Goal: Task Accomplishment & Management: Complete application form

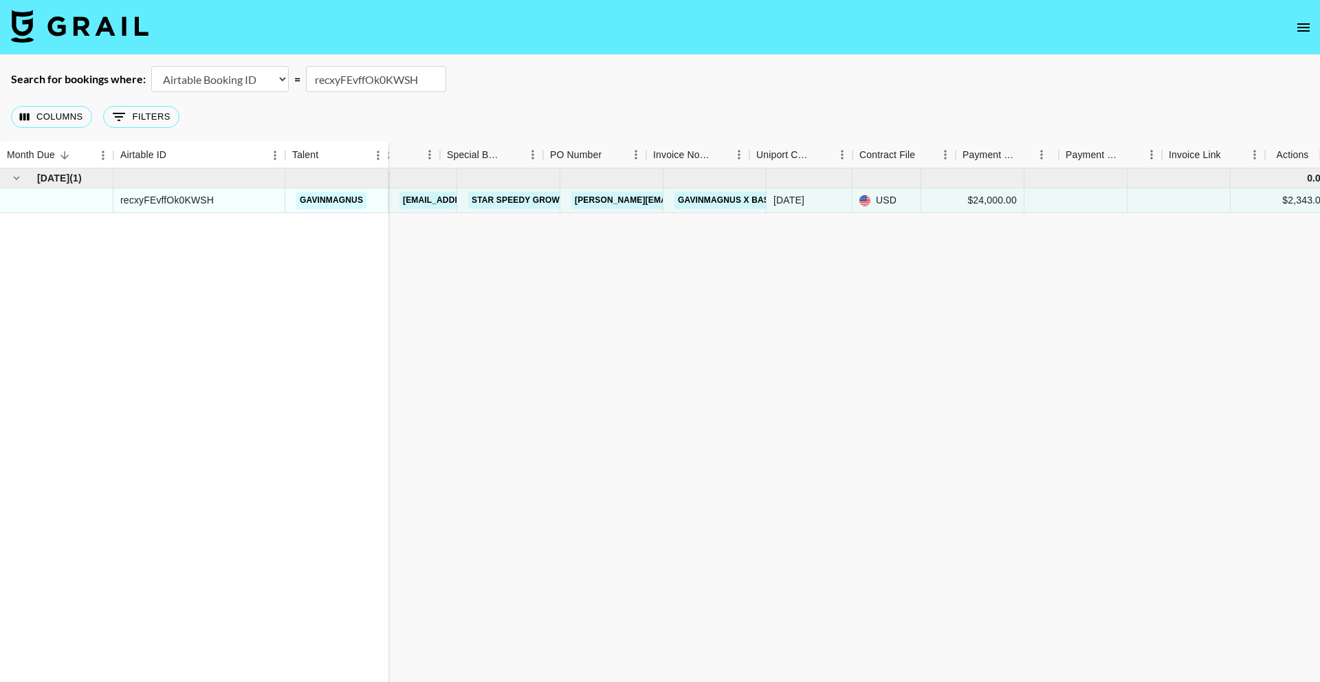
scroll to position [0, 1100]
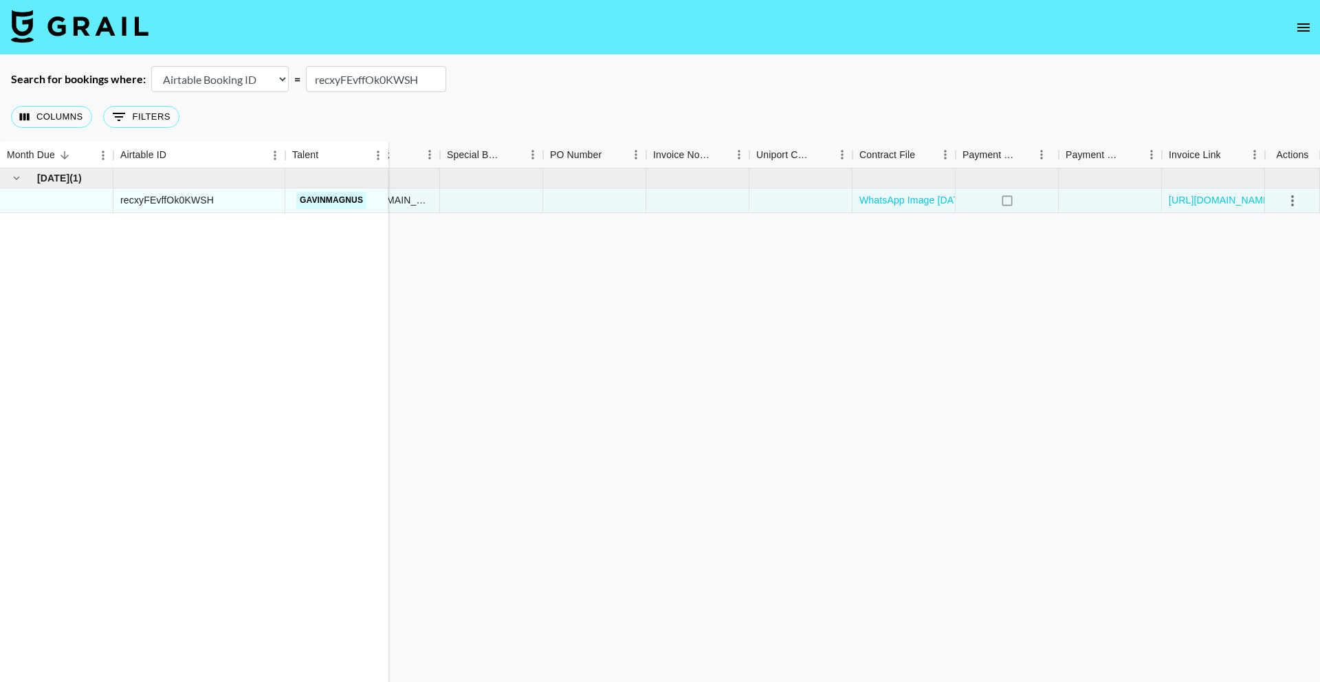
click at [374, 73] on input "recxyFEvffOk0KWSH" at bounding box center [376, 79] width 140 height 26
paste input "km35ewtwuHS3hf"
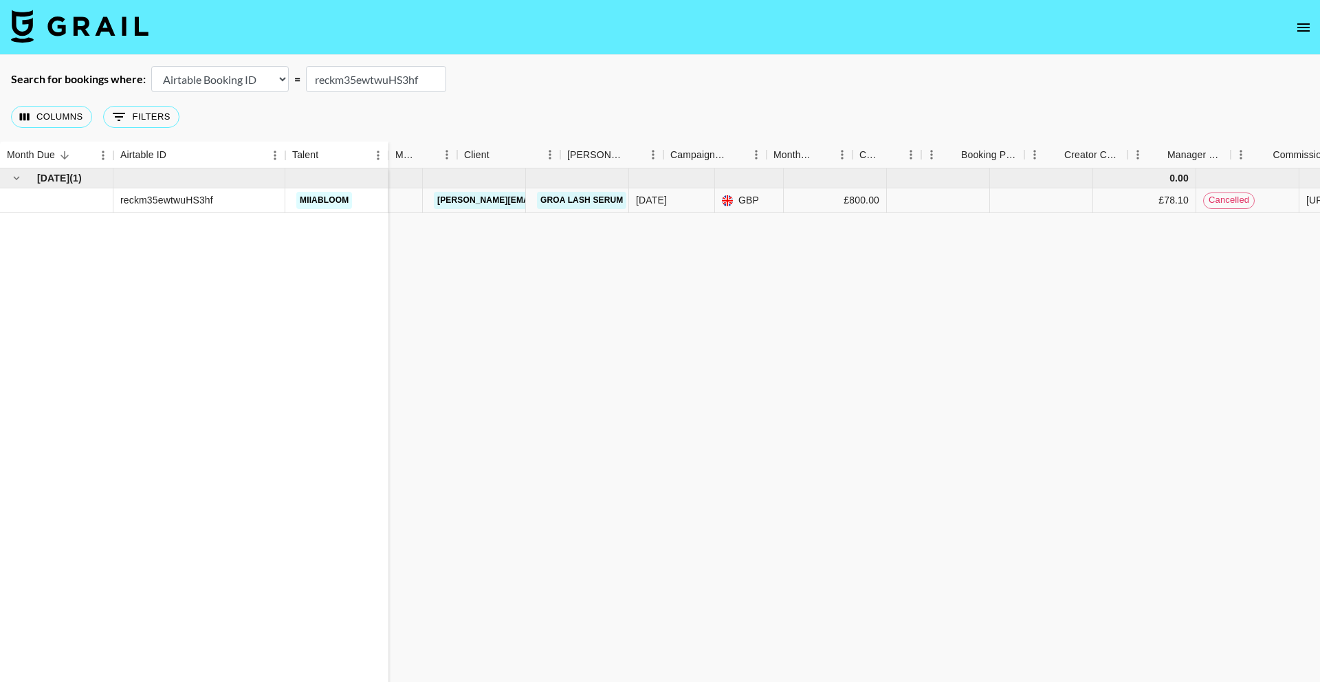
scroll to position [0, 0]
click at [477, 202] on link "UK LASH" at bounding box center [490, 200] width 44 height 17
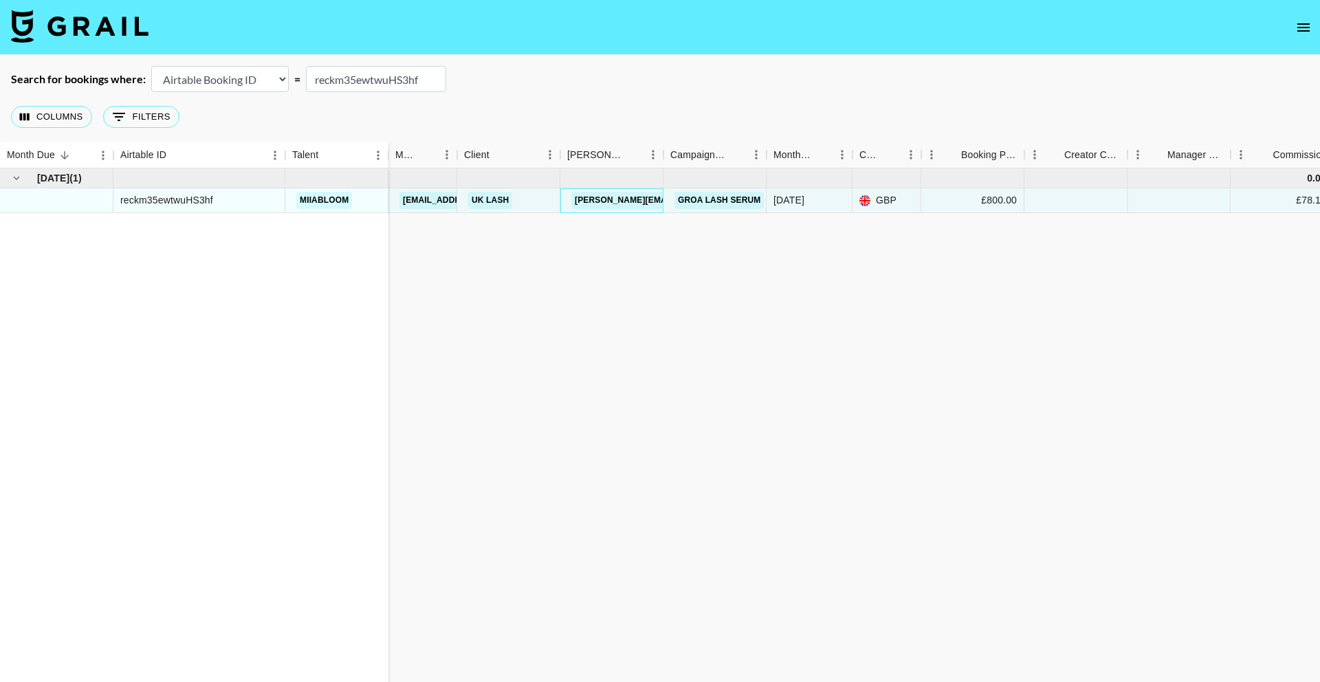
click at [563, 208] on div "[PERSON_NAME][EMAIL_ADDRESS][DOMAIN_NAME]" at bounding box center [611, 200] width 103 height 25
click at [369, 79] on input "reckm35ewtwuHS3hf" at bounding box center [376, 79] width 140 height 26
paste input "VSJ4HA1kty8O9C"
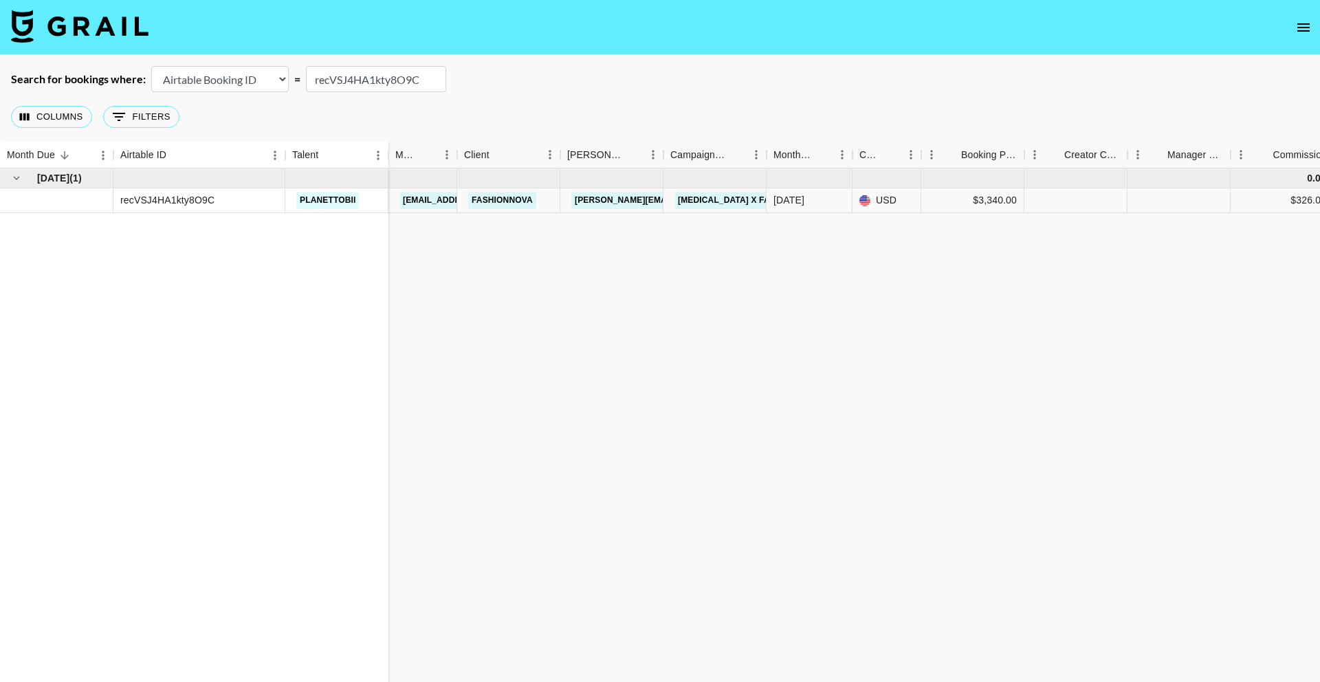
click at [377, 80] on input "recVSJ4HA1kty8O9C" at bounding box center [376, 79] width 140 height 26
paste input "ZjnUqGu4T5zybb"
click at [153, 196] on div "recZjnUqGu4T5zybb" at bounding box center [165, 200] width 91 height 14
click at [154, 196] on div "recZjnUqGu4T5zybb" at bounding box center [165, 200] width 91 height 14
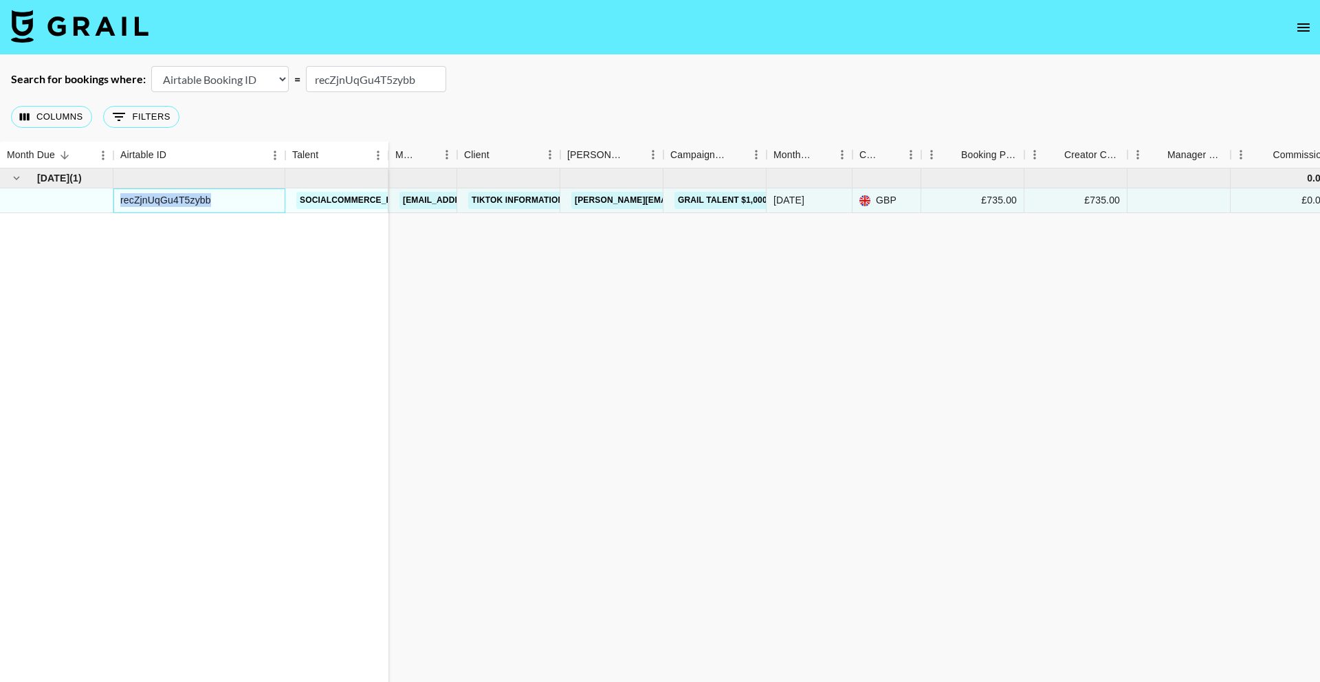
copy div "recZjnUqGu4T5zybb"
click at [339, 75] on input "recZjnUqGu4T5zybb" at bounding box center [376, 79] width 140 height 26
paste input "Q6ZEyBMWQ2kXEM"
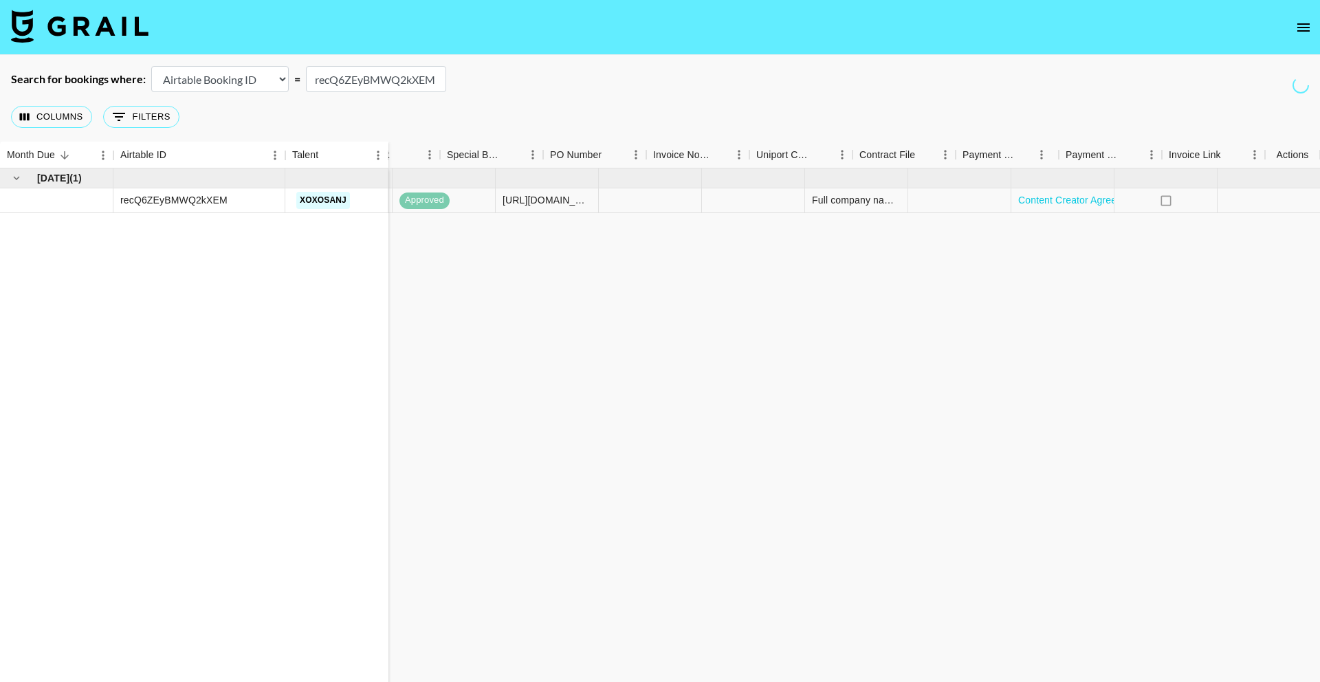
scroll to position [0, 1100]
type input "recQ6ZEyBMWQ2kXEM"
click at [1213, 201] on link "https://in.xero.com/UPvWJCvZ3dsMTLulsbiNglBs767HPeGtvQLcR3oP" at bounding box center [1220, 200] width 104 height 14
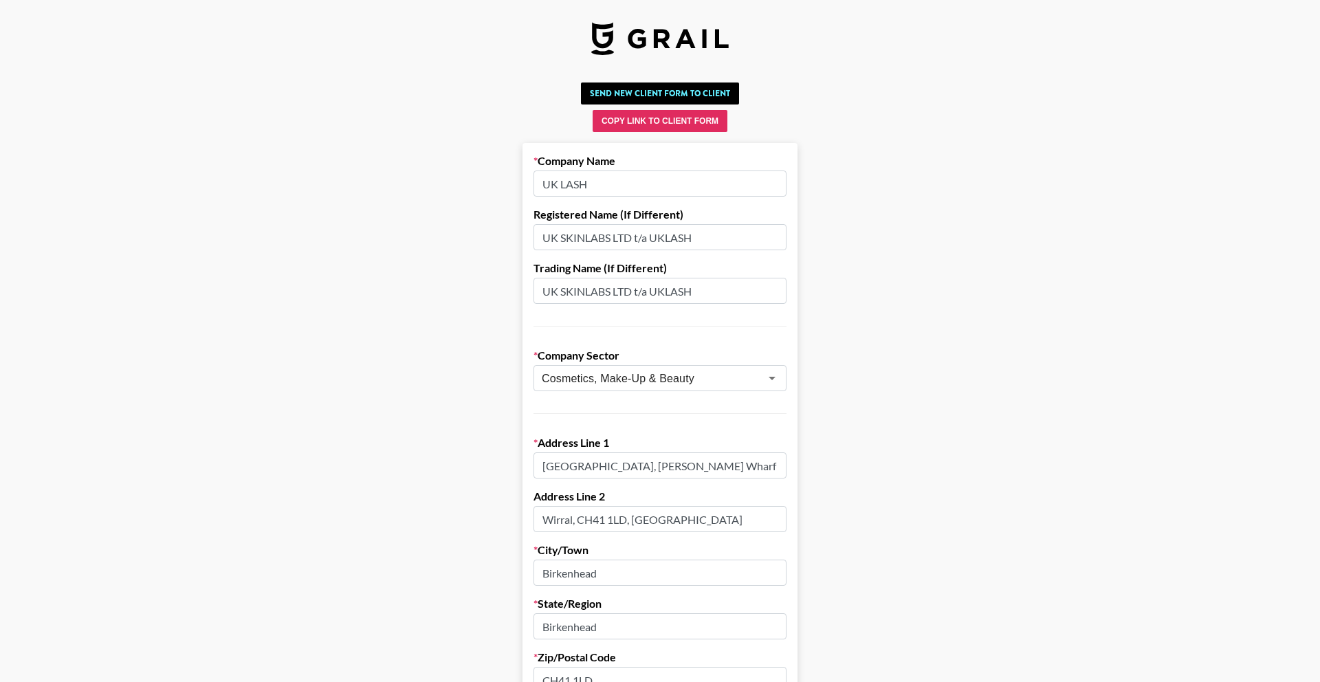
click at [608, 468] on input "[GEOGRAPHIC_DATA], [PERSON_NAME] Wharf" at bounding box center [659, 465] width 253 height 26
click at [592, 469] on input "[GEOGRAPHIC_DATA], [PERSON_NAME] Wharf" at bounding box center [659, 465] width 253 height 26
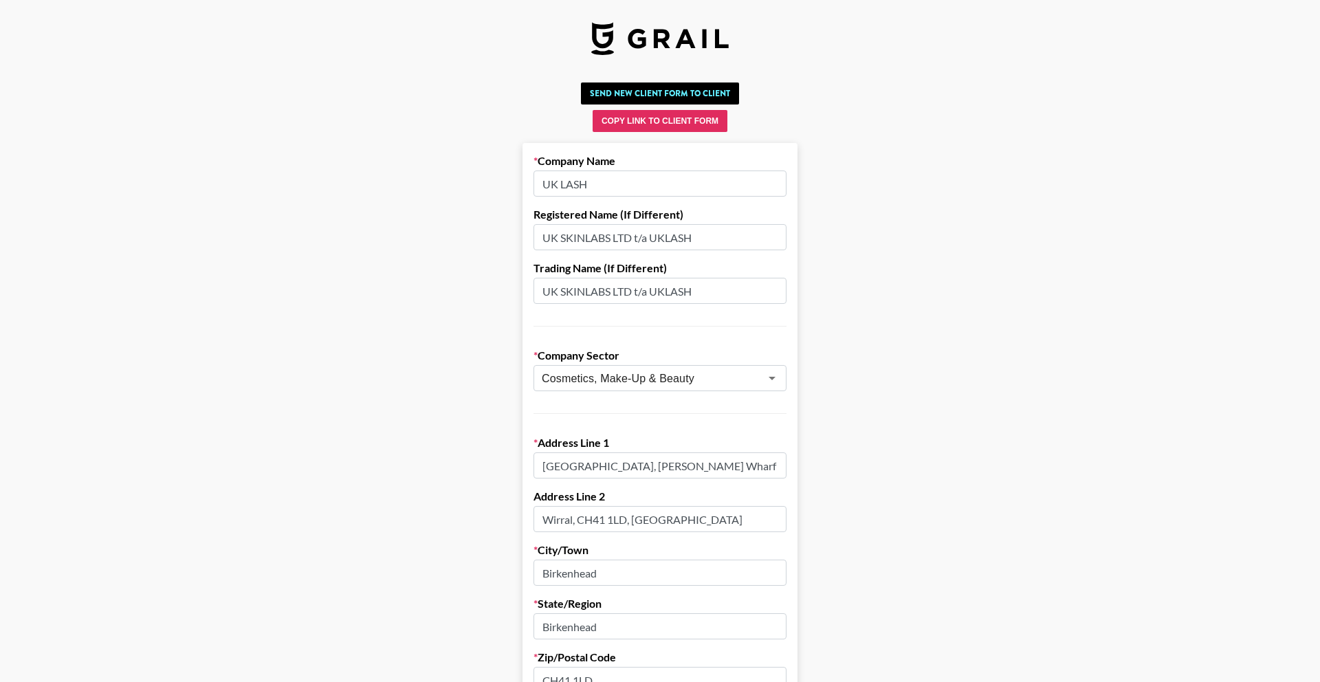
click at [592, 469] on input "[GEOGRAPHIC_DATA], [PERSON_NAME] Wharf" at bounding box center [659, 465] width 253 height 26
paste input "[STREET_ADDRESS]"
drag, startPoint x: 622, startPoint y: 467, endPoint x: 722, endPoint y: 478, distance: 100.2
click at [744, 469] on input "[STREET_ADDRESS]" at bounding box center [659, 465] width 253 height 26
type input "[STREET_ADDRESS]"
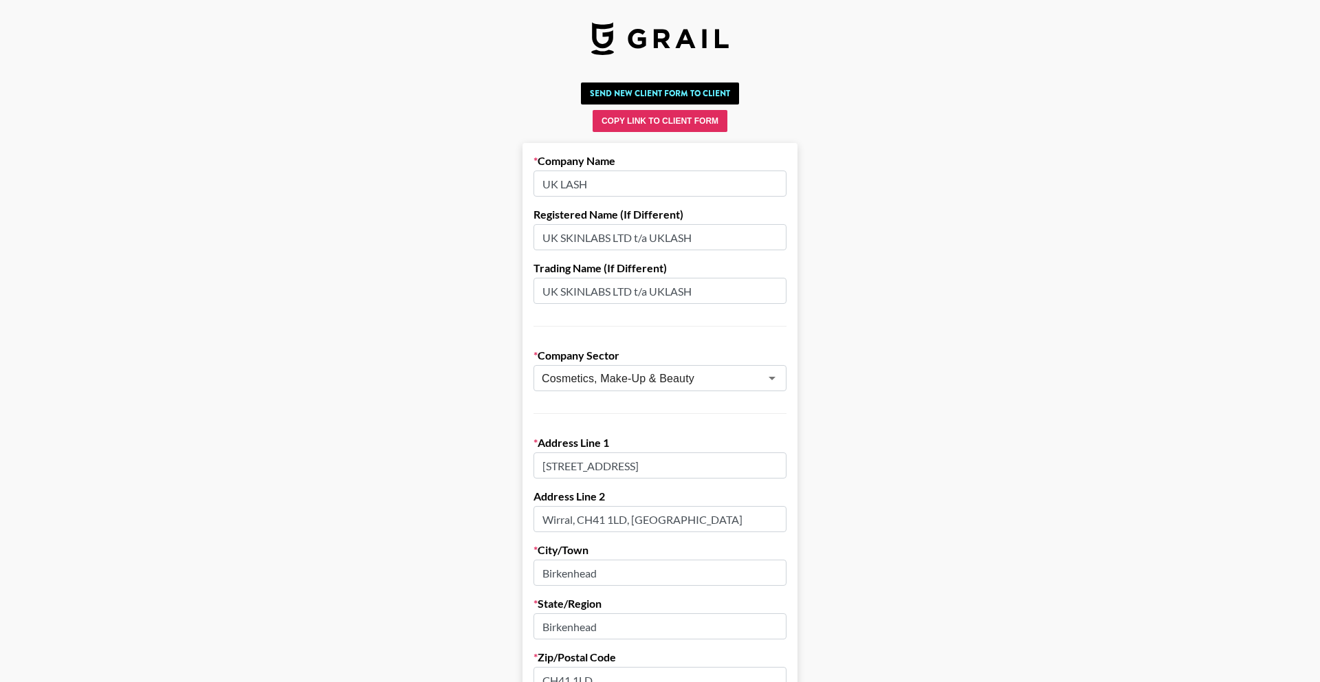
click at [638, 521] on input "Wirral, CH41 1LD, [GEOGRAPHIC_DATA]" at bounding box center [659, 519] width 253 height 26
paste input ", Second Floor"
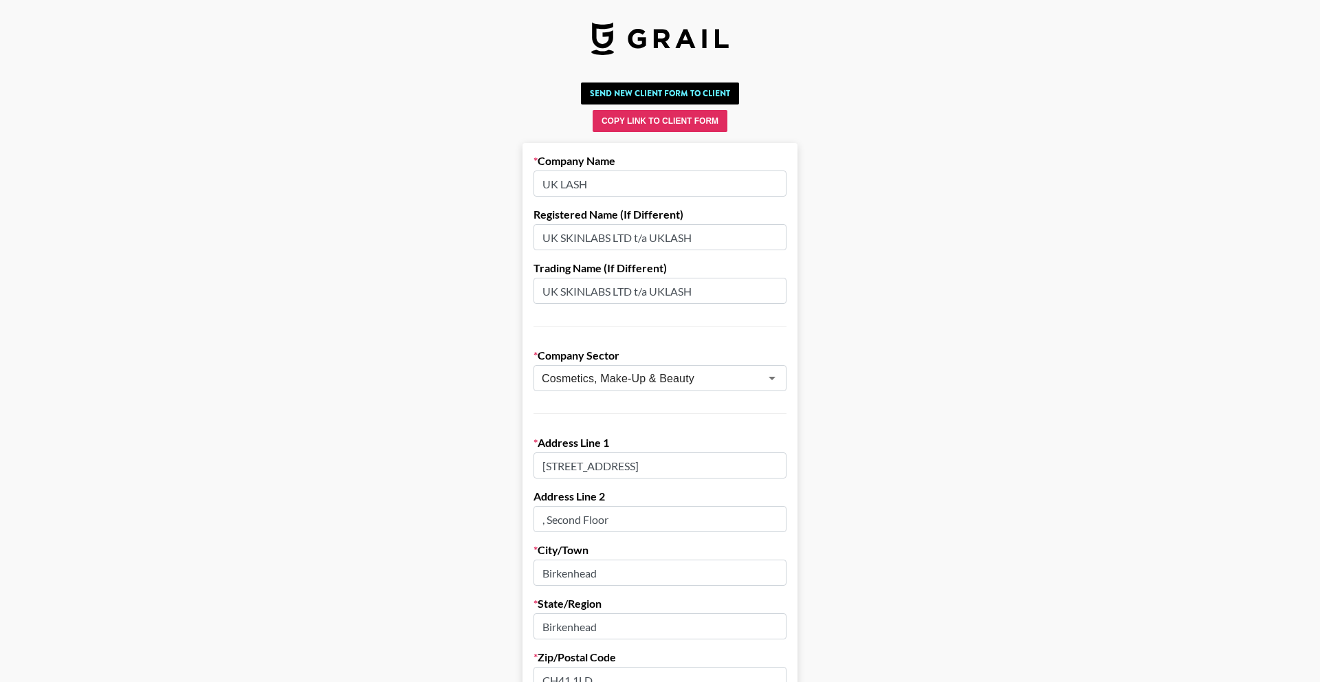
type input ", Second Floor"
click at [577, 576] on input "Birkenhead" at bounding box center [659, 572] width 253 height 26
paste input "[GEOGRAPHIC_DATA]"
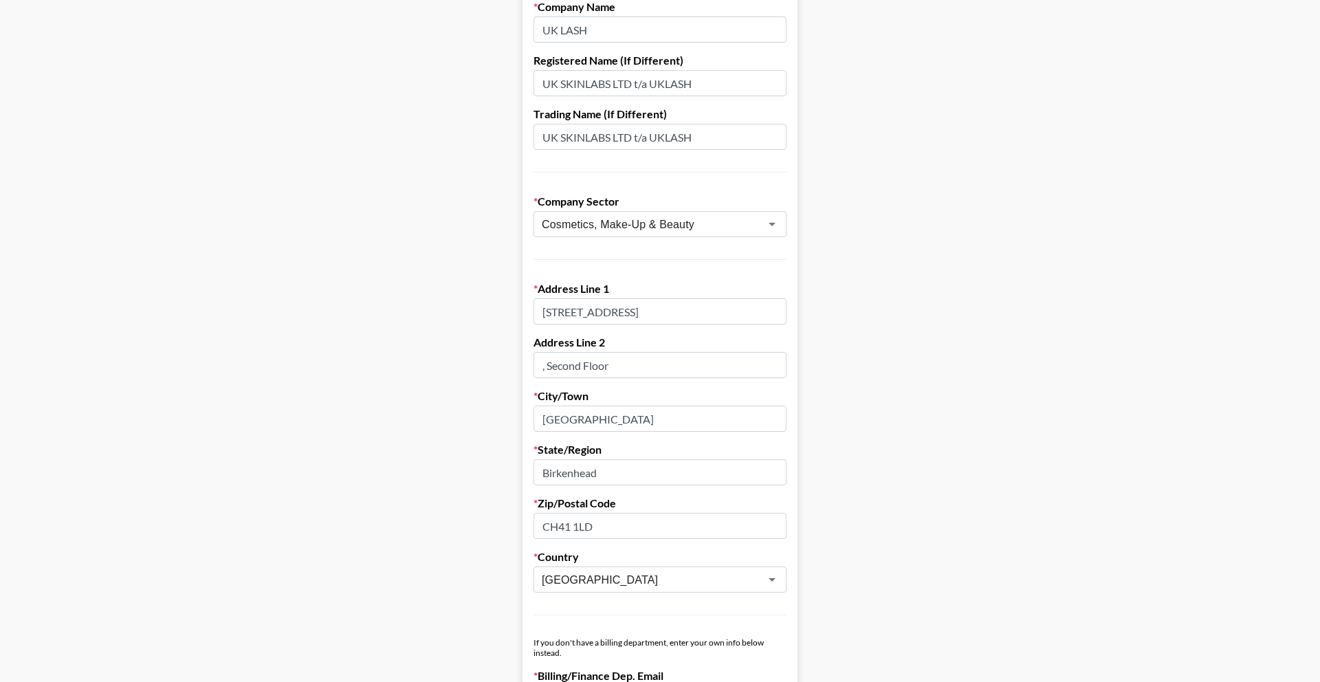
scroll to position [155, 0]
type input "[GEOGRAPHIC_DATA]"
click at [663, 477] on input "Birkenhead" at bounding box center [659, 471] width 253 height 26
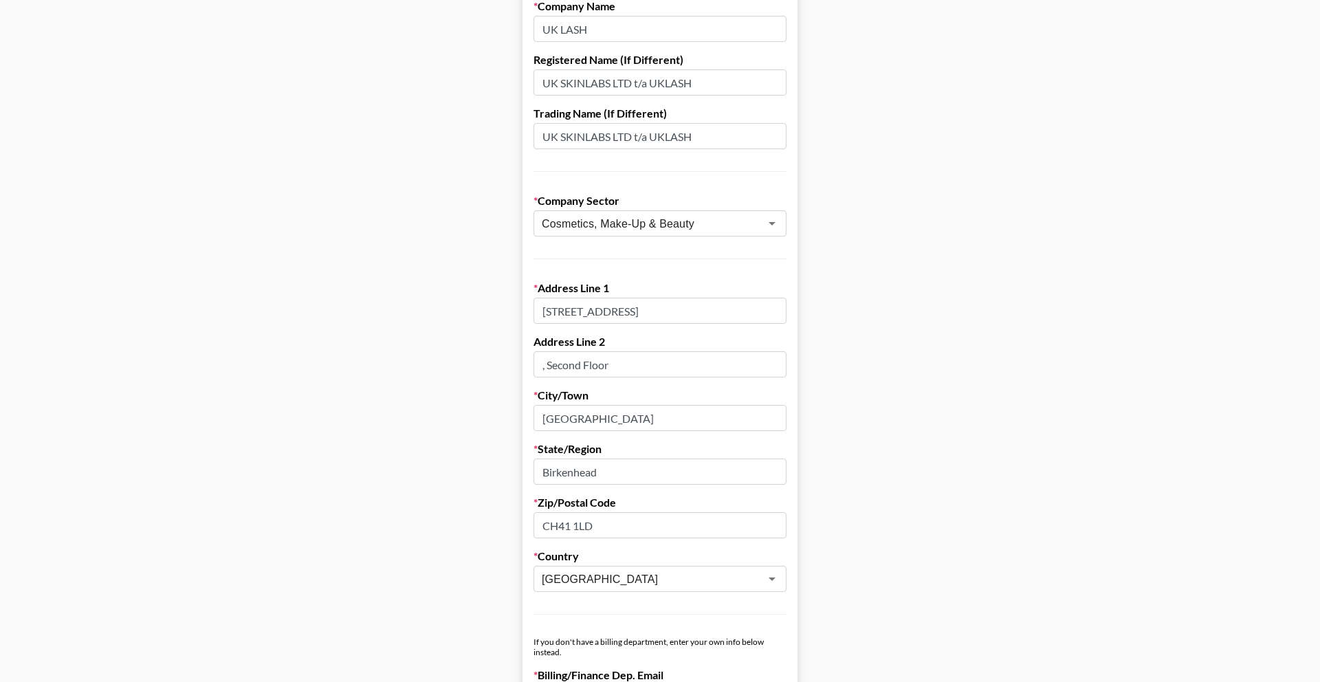
paste input "[GEOGRAPHIC_DATA]"
type input "[GEOGRAPHIC_DATA]"
click at [596, 529] on input "CH41 1LD" at bounding box center [659, 525] width 253 height 26
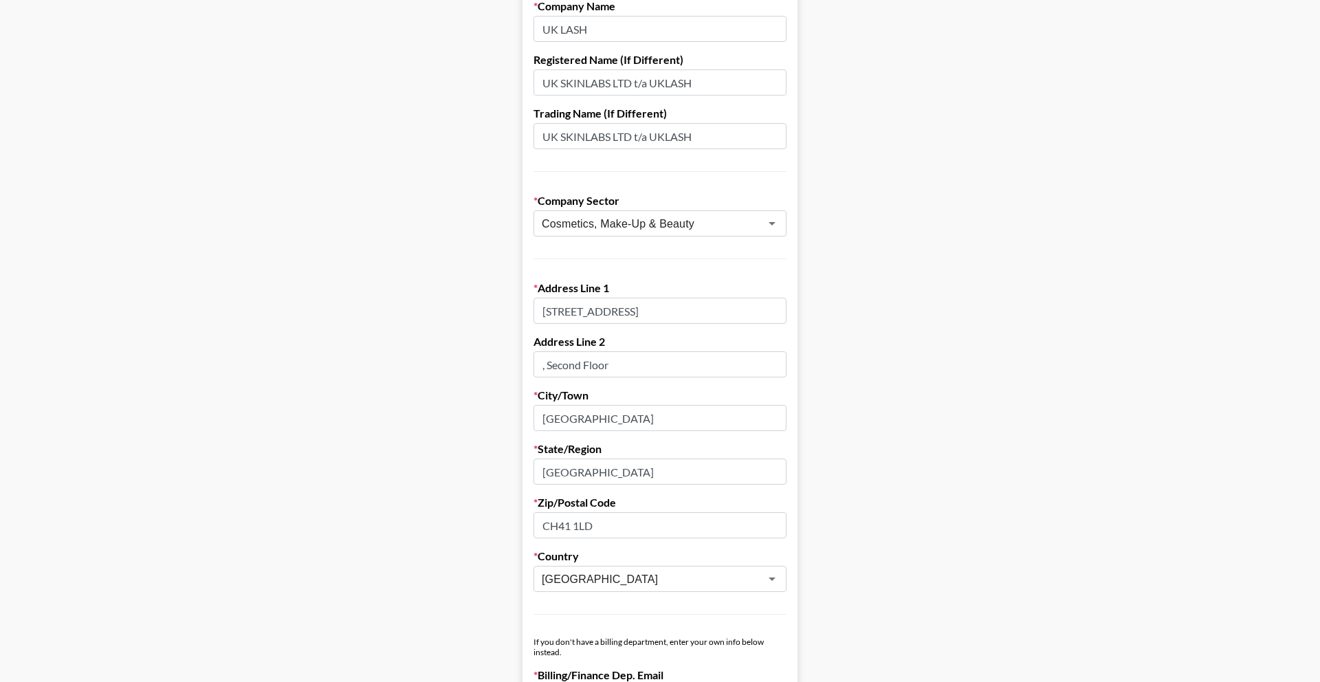
paste input "EC4A 4AB"
type input "EC4A 4AB"
click at [928, 477] on main "Send New Client Form to Client Copy Link to Client Form Company Name UK LASH Re…" at bounding box center [660, 644] width 1298 height 1444
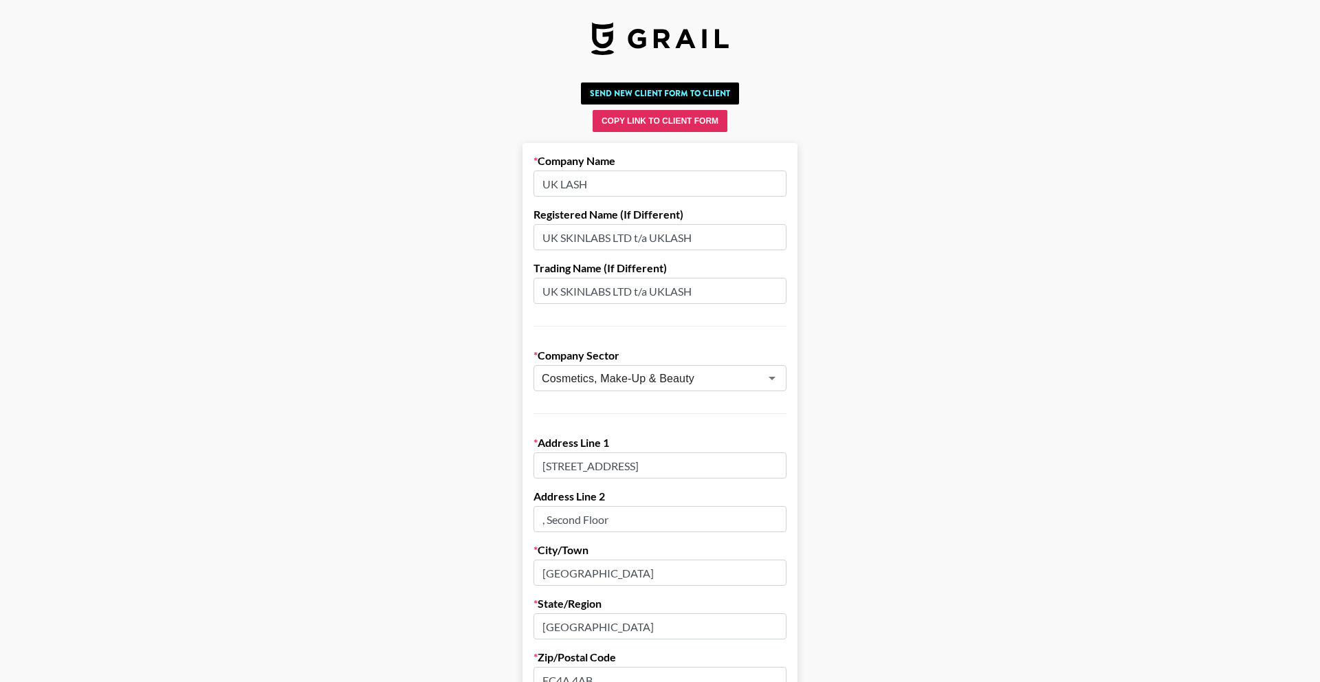
scroll to position [337, 0]
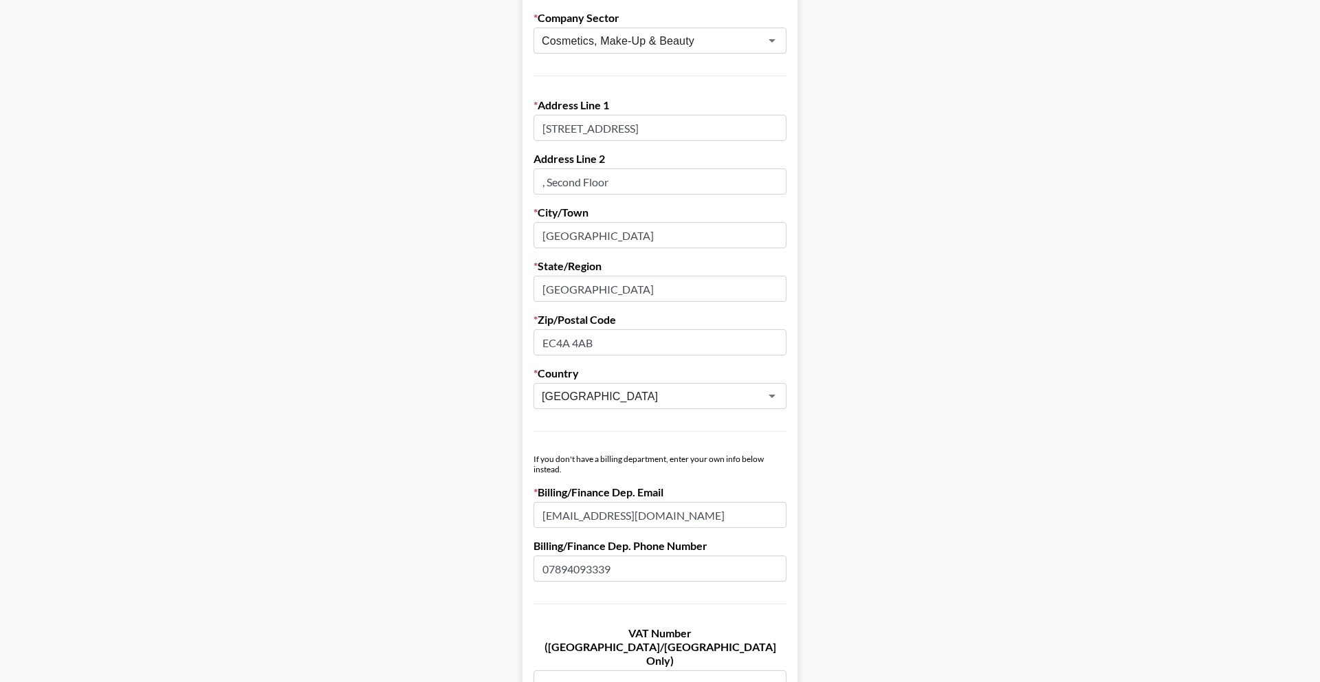
click at [705, 518] on input "[EMAIL_ADDRESS][DOMAIN_NAME]" at bounding box center [659, 515] width 253 height 26
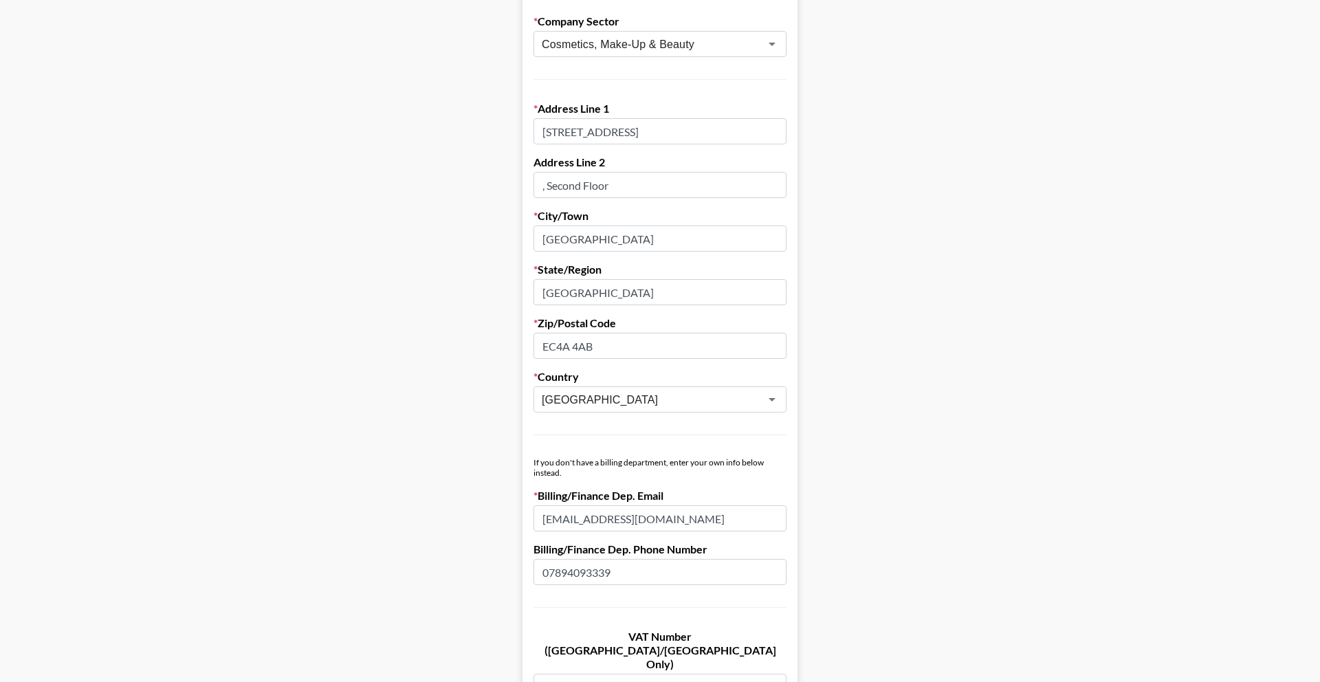
click at [704, 518] on input "[EMAIL_ADDRESS][DOMAIN_NAME]" at bounding box center [659, 518] width 253 height 26
paste input "reckm35ewtwuHS3hf @miiabloom ygKMeKxAYsNh2yK2T0aTzErRTSi1 UK LASH GTaU1Ayh8CQUw…"
type input "reckm35ewtwuHS3hf @miiabloom ygKMeKxAYsNh2yK2T0aTzErRTSi1 UK LASH GTaU1Ayh8CQUw…"
paste input "[PERSON_NAME][EMAIL_ADDRESS][DOMAIN_NAME]"
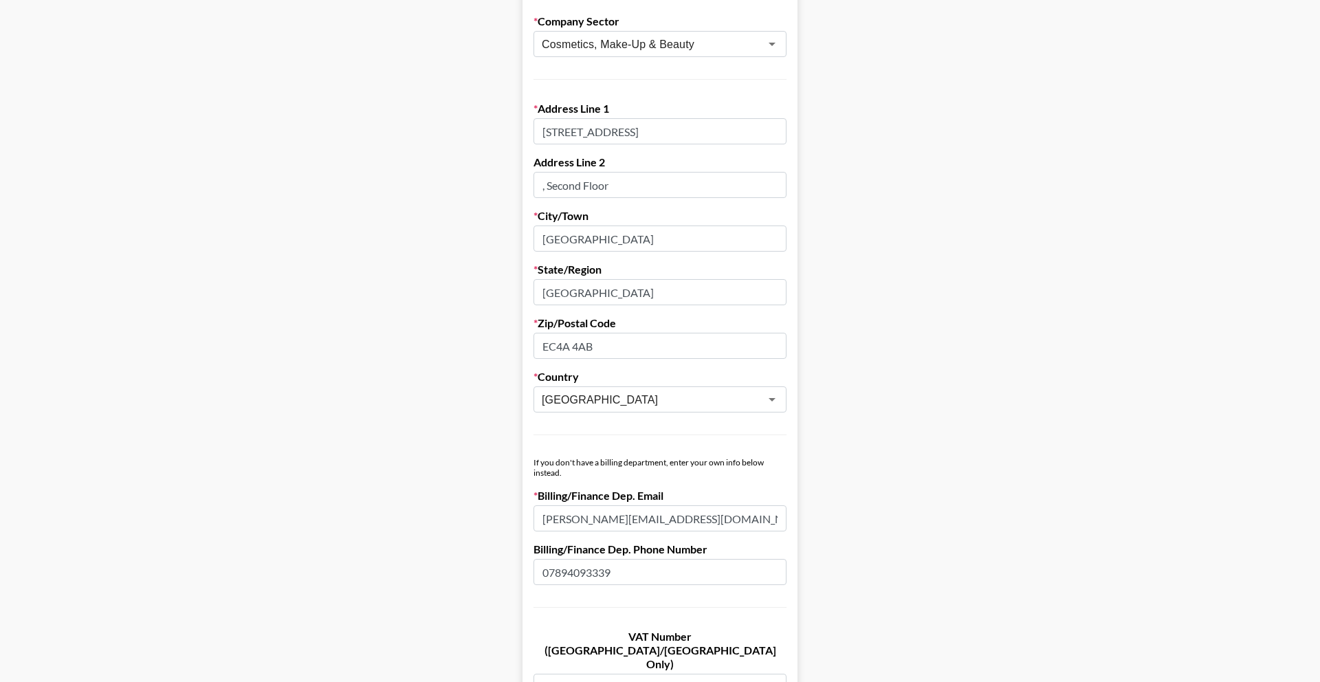
type input "[PERSON_NAME][EMAIL_ADDRESS][DOMAIN_NAME]"
click at [893, 478] on main "Send New Client Form to Client Copy Link to Client Form Company Name UK LASH Re…" at bounding box center [660, 465] width 1298 height 1444
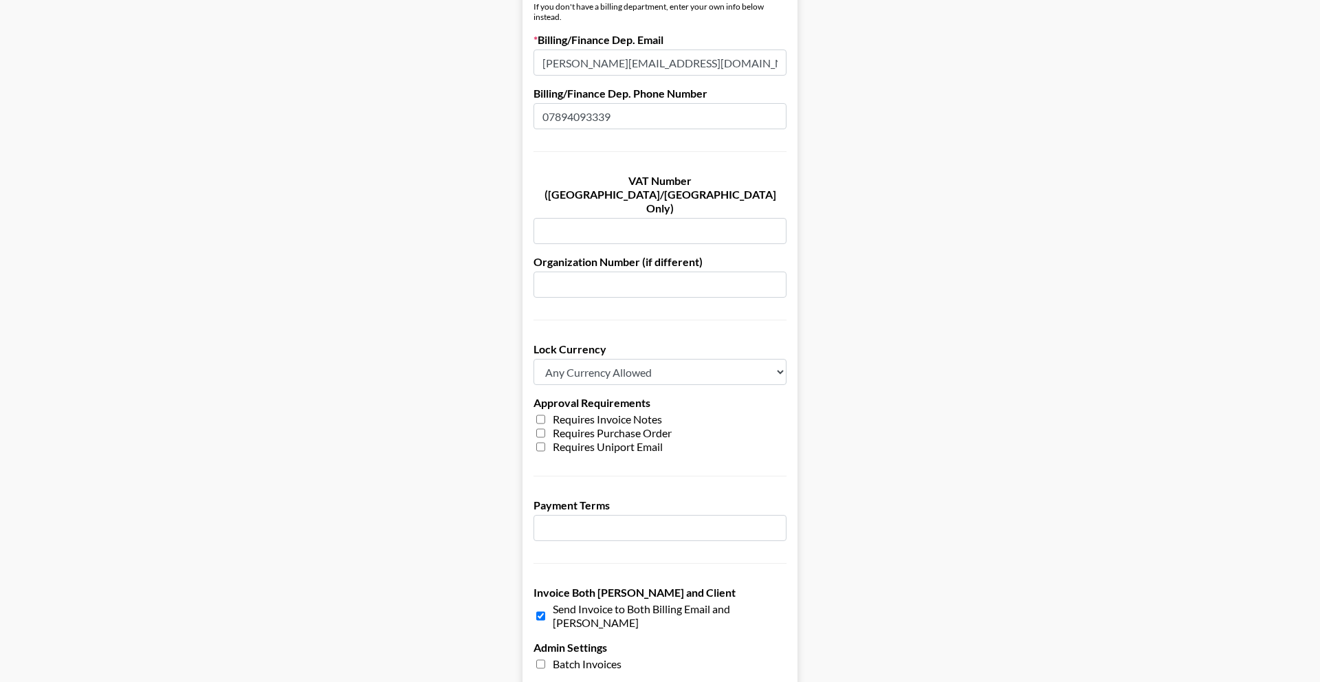
scroll to position [889, 0]
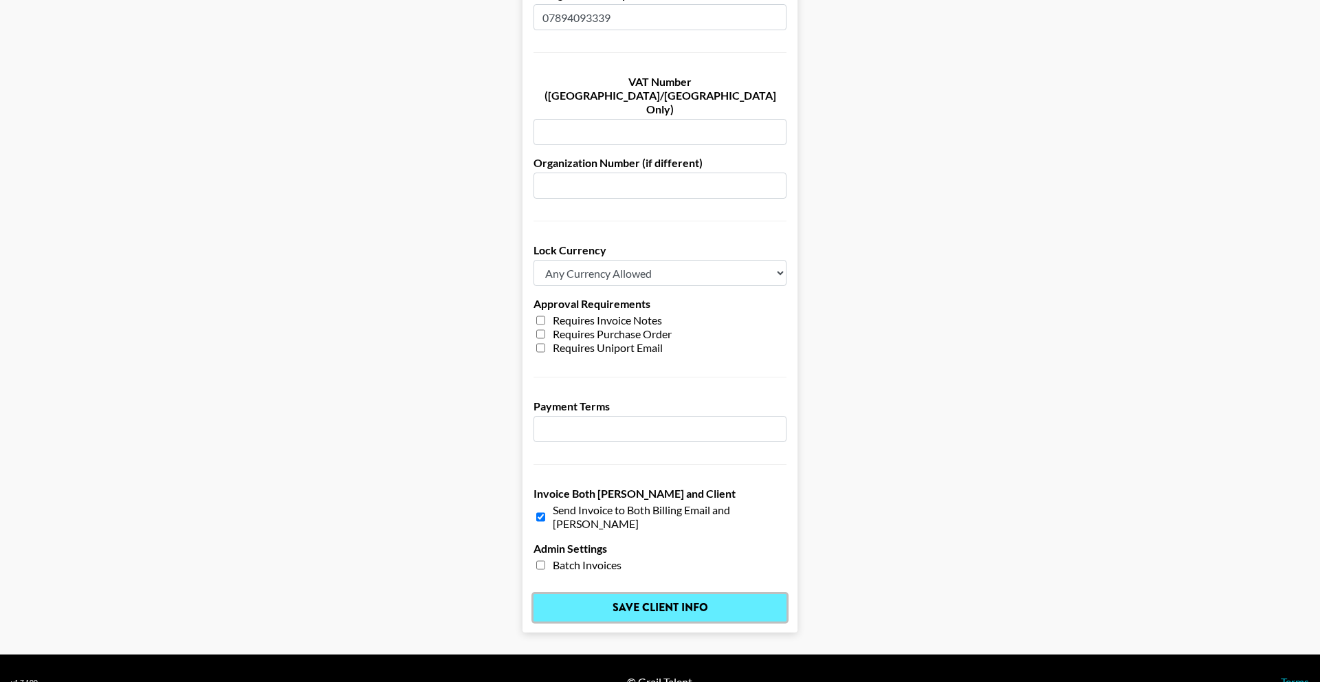
click at [693, 594] on input "Save Client Info" at bounding box center [659, 607] width 253 height 27
